Goal: Navigation & Orientation: Go to known website

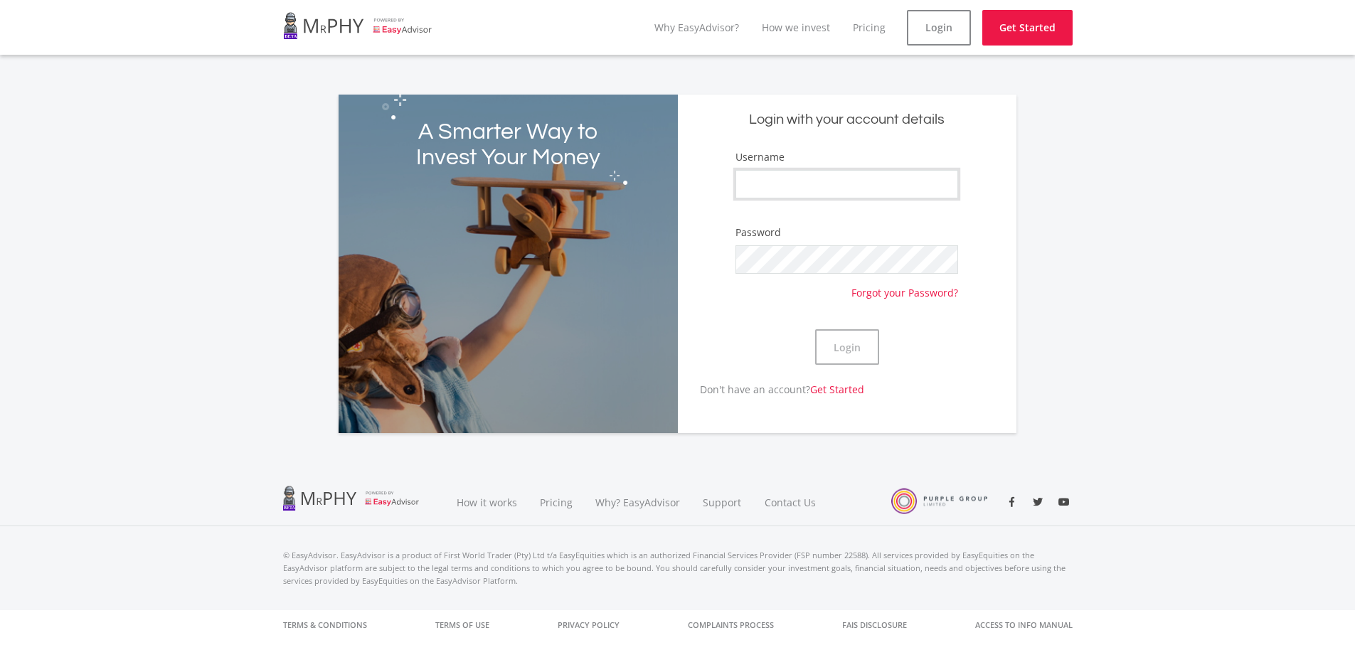
click at [786, 186] on input "Username" at bounding box center [847, 184] width 222 height 28
click at [724, 149] on div "Login with your account details Username Password Forgot your Password? Login D…" at bounding box center [847, 264] width 339 height 339
click at [705, 31] on link "Why EasyAdvisor?" at bounding box center [697, 28] width 85 height 14
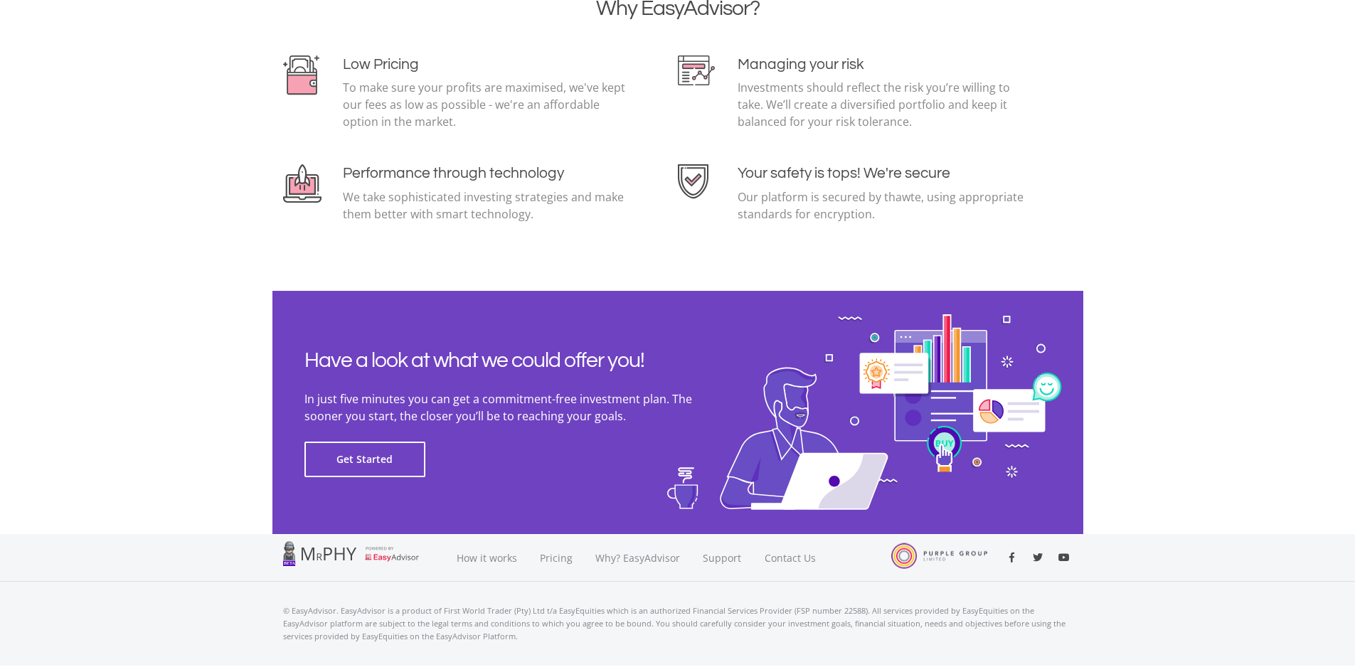
scroll to position [3070, 0]
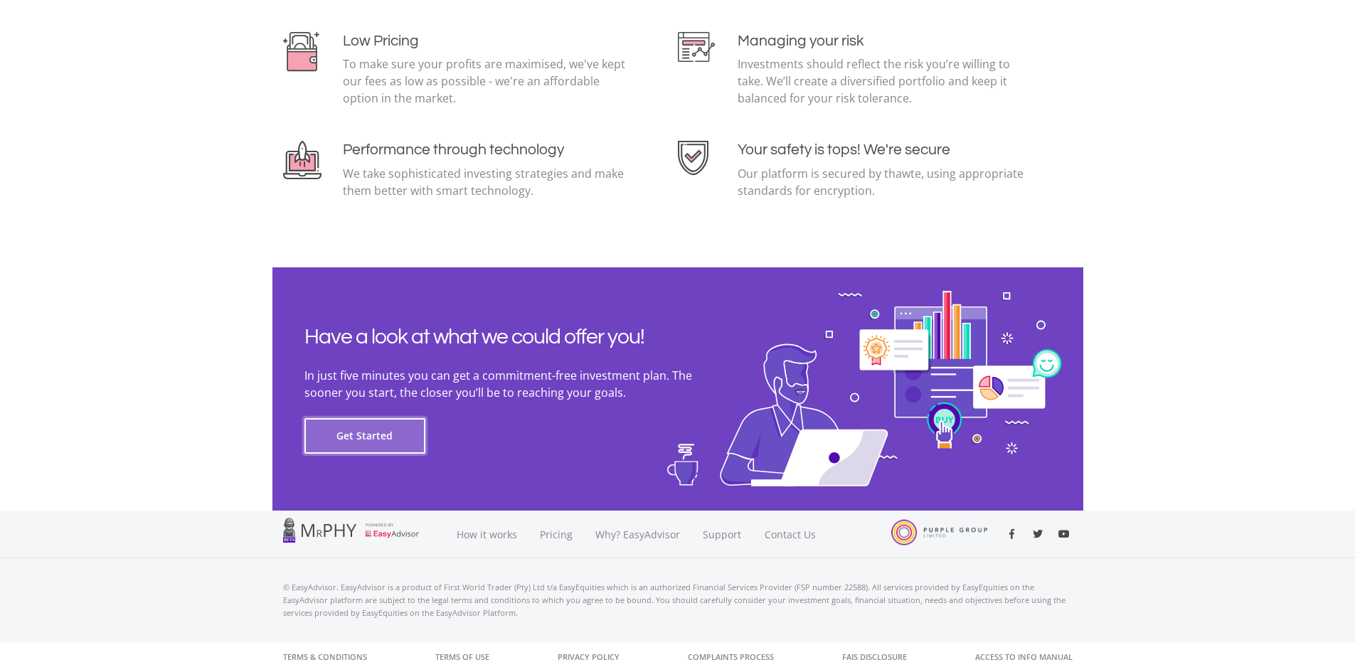
click at [339, 431] on button "Get Started" at bounding box center [365, 436] width 121 height 36
